Goal: Browse casually: Explore the website without a specific task or goal

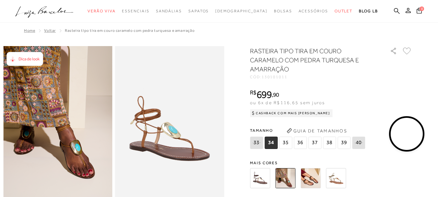
click at [314, 170] on img at bounding box center [311, 178] width 20 height 20
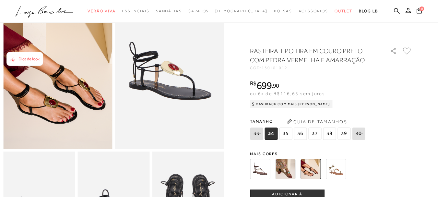
scroll to position [65, 0]
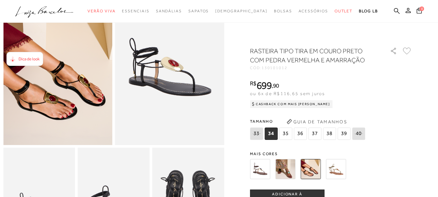
click at [263, 165] on img at bounding box center [260, 169] width 20 height 20
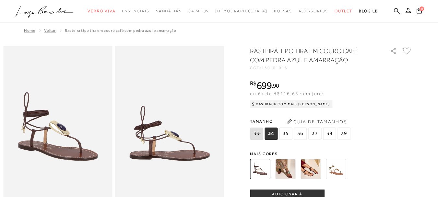
click at [295, 168] on img at bounding box center [285, 169] width 20 height 20
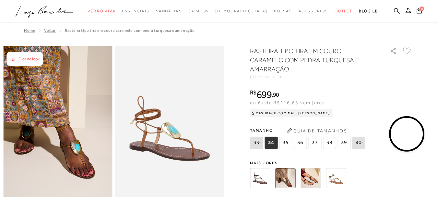
click at [334, 177] on img at bounding box center [336, 178] width 20 height 20
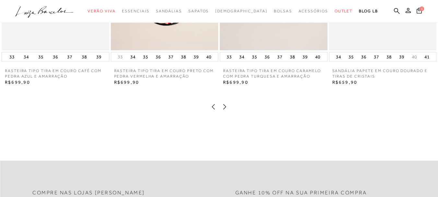
scroll to position [875, 0]
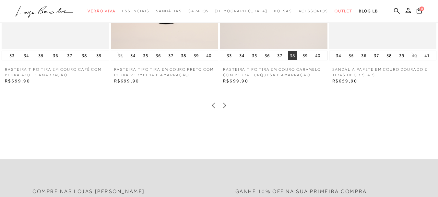
click at [291, 60] on button "38" at bounding box center [292, 55] width 9 height 9
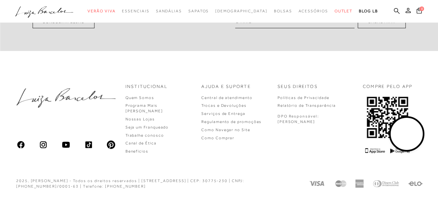
click at [406, 139] on video at bounding box center [407, 134] width 30 height 30
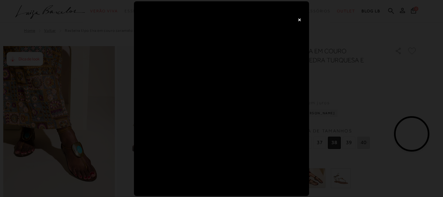
click at [295, 19] on button "×" at bounding box center [299, 19] width 13 height 13
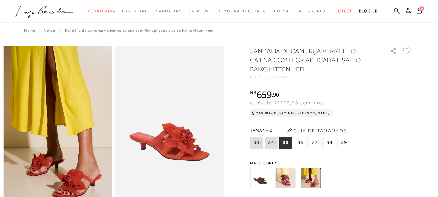
click at [290, 182] on img at bounding box center [285, 178] width 20 height 20
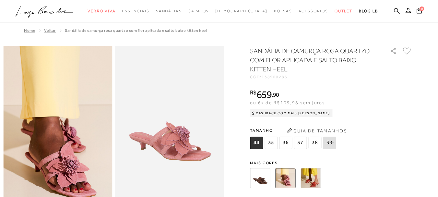
click at [262, 179] on img at bounding box center [260, 178] width 20 height 20
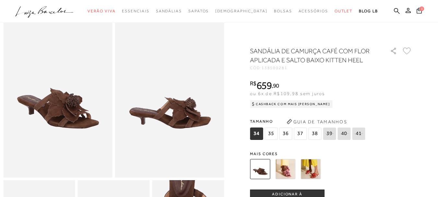
click at [290, 169] on img at bounding box center [285, 169] width 20 height 20
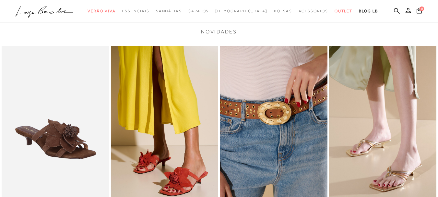
scroll to position [259, 0]
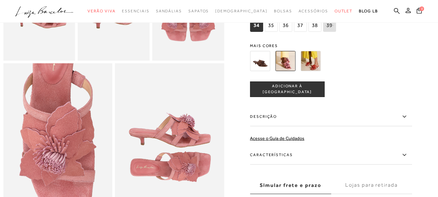
scroll to position [32, 0]
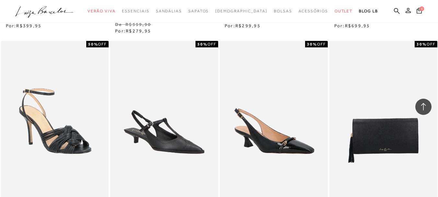
scroll to position [383, 0]
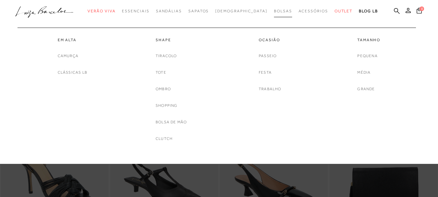
click at [274, 11] on span "Bolsas" at bounding box center [283, 11] width 18 height 5
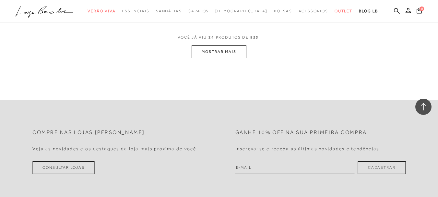
scroll to position [1114, 0]
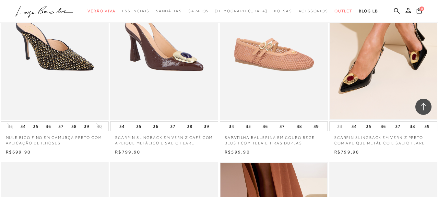
scroll to position [823, 0]
